Goal: Find contact information: Find contact information

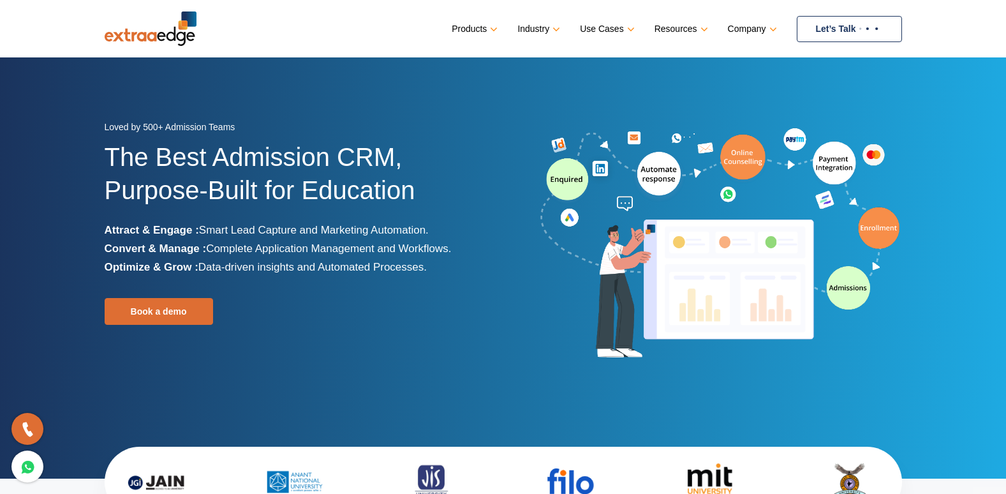
click at [841, 23] on link "Let’s Talk" at bounding box center [849, 29] width 105 height 26
